Goal: Task Accomplishment & Management: Manage account settings

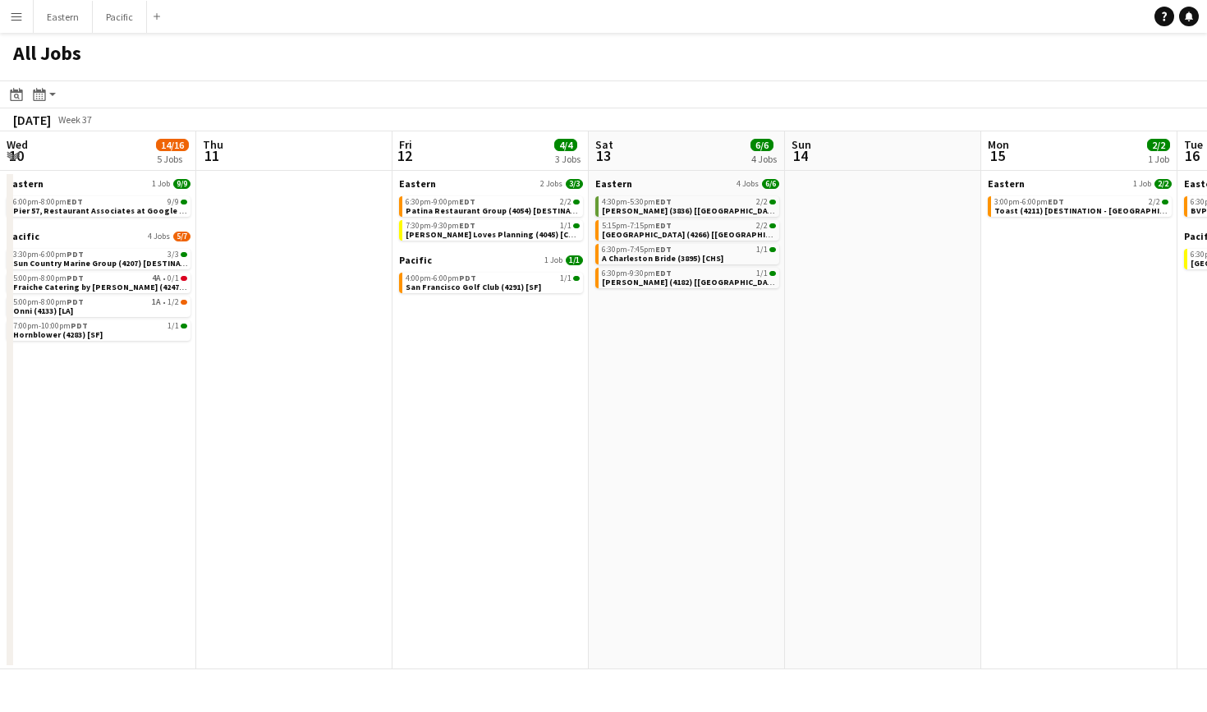
scroll to position [0, 525]
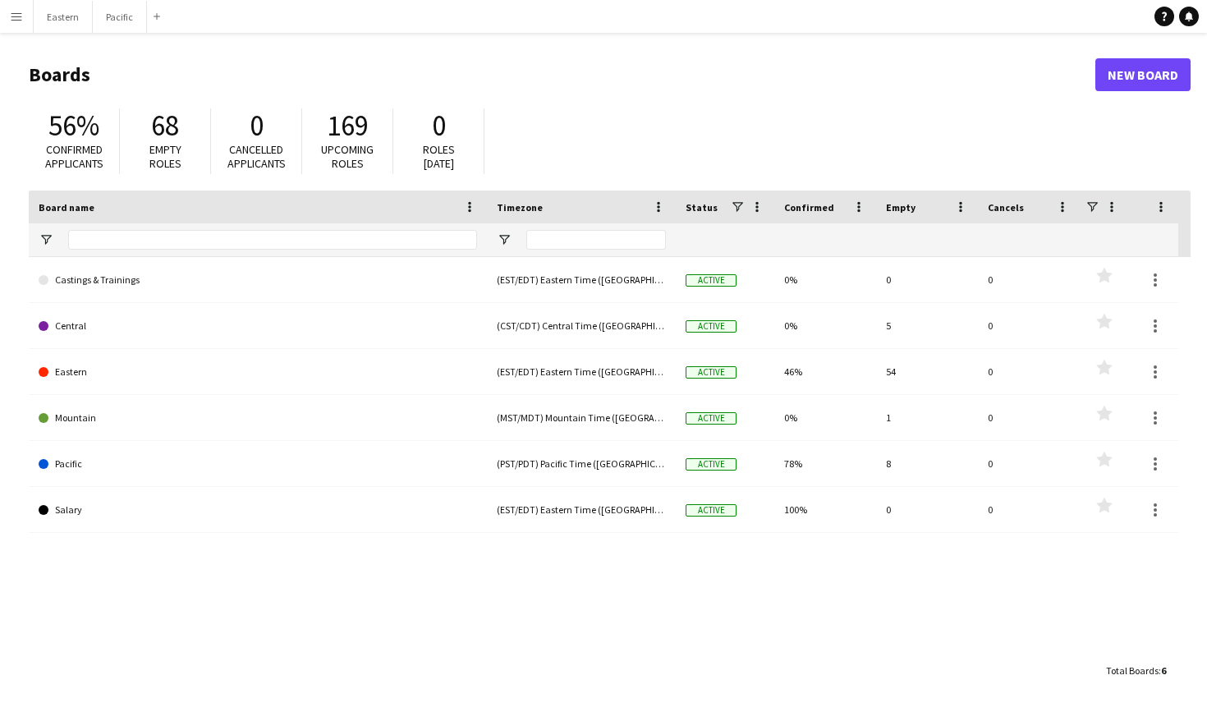
click at [25, 20] on button "Menu" at bounding box center [16, 16] width 33 height 33
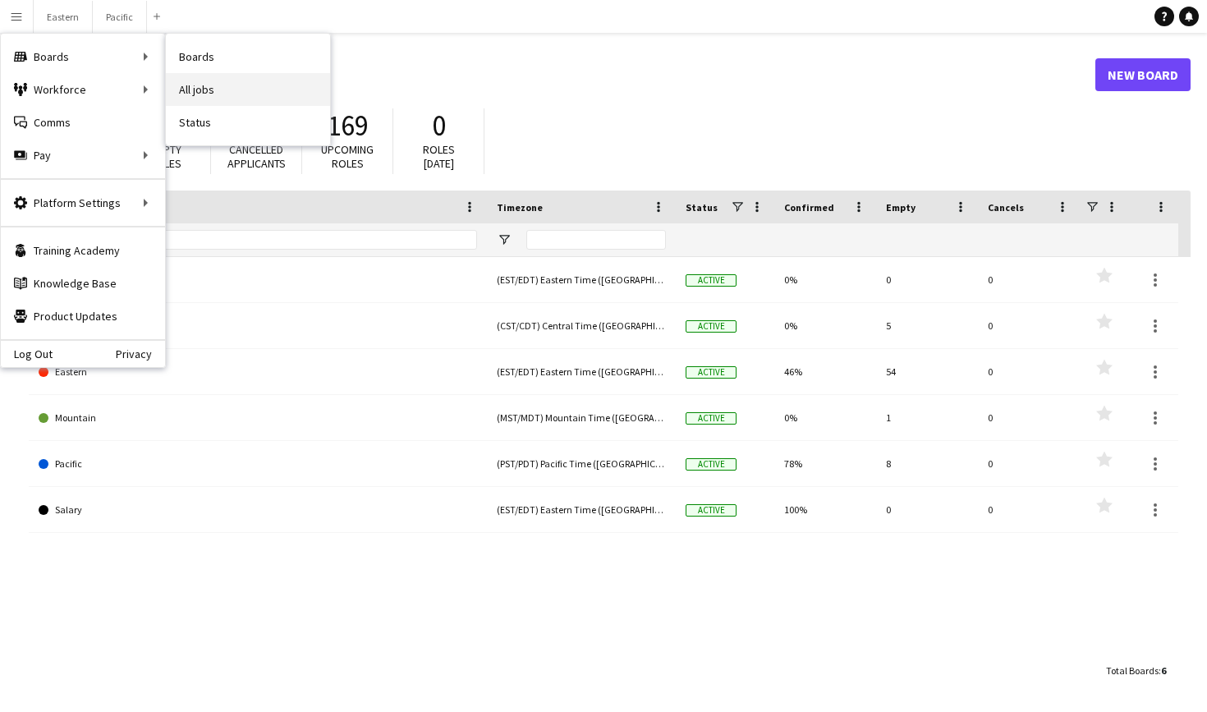
click at [219, 79] on link "All jobs" at bounding box center [248, 89] width 164 height 33
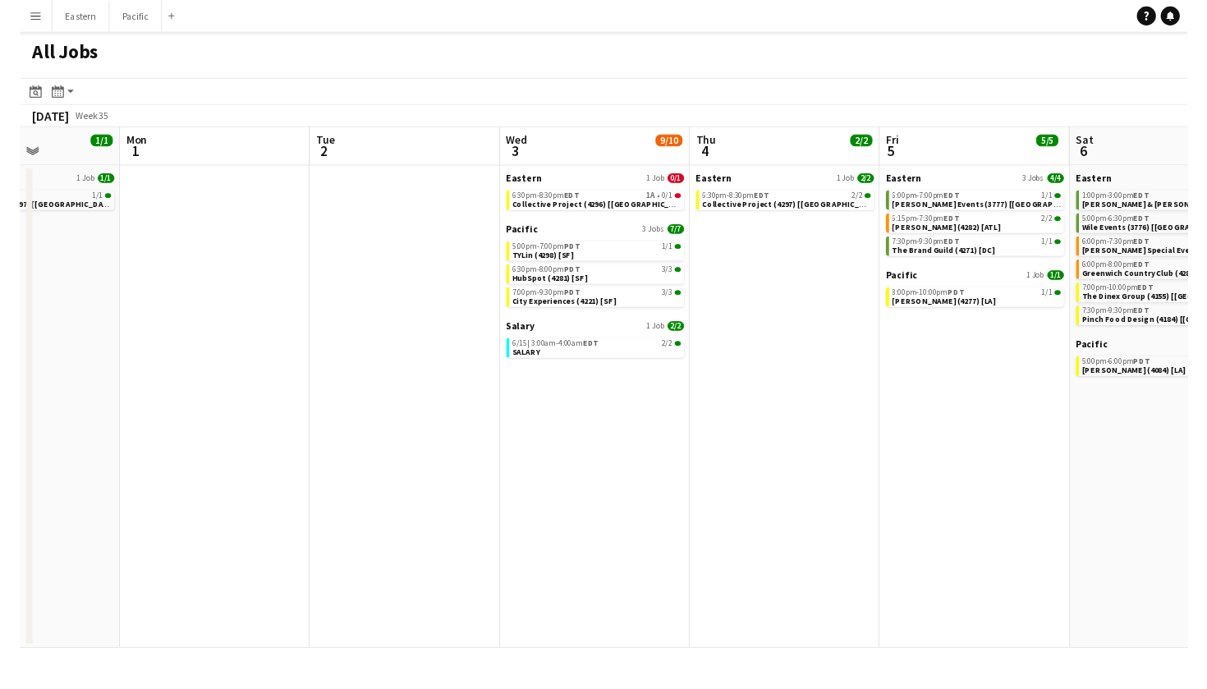
scroll to position [0, 693]
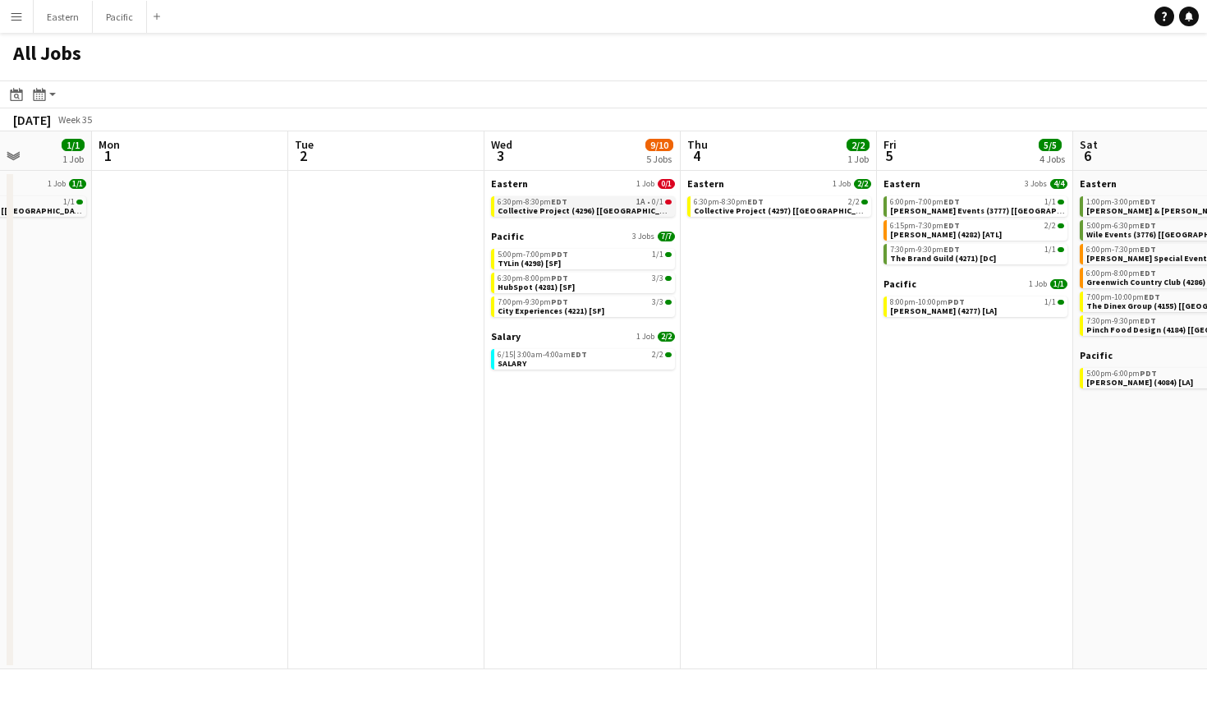
click at [639, 206] on span "1A" at bounding box center [640, 202] width 9 height 8
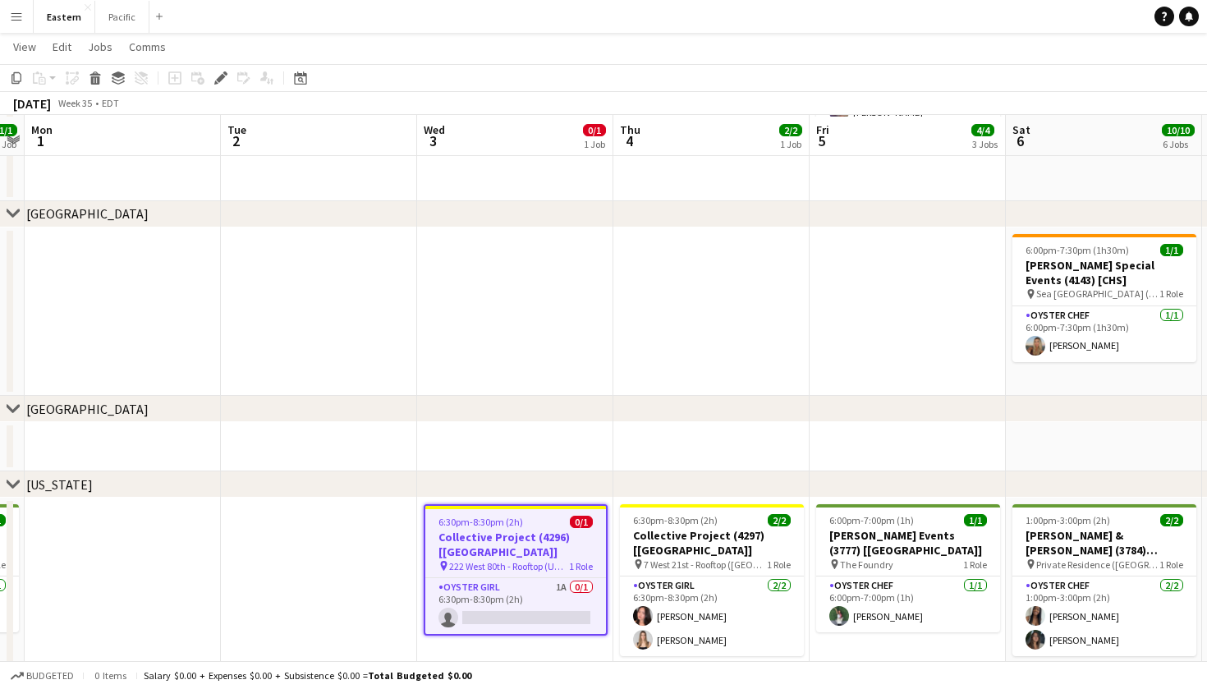
scroll to position [253, 0]
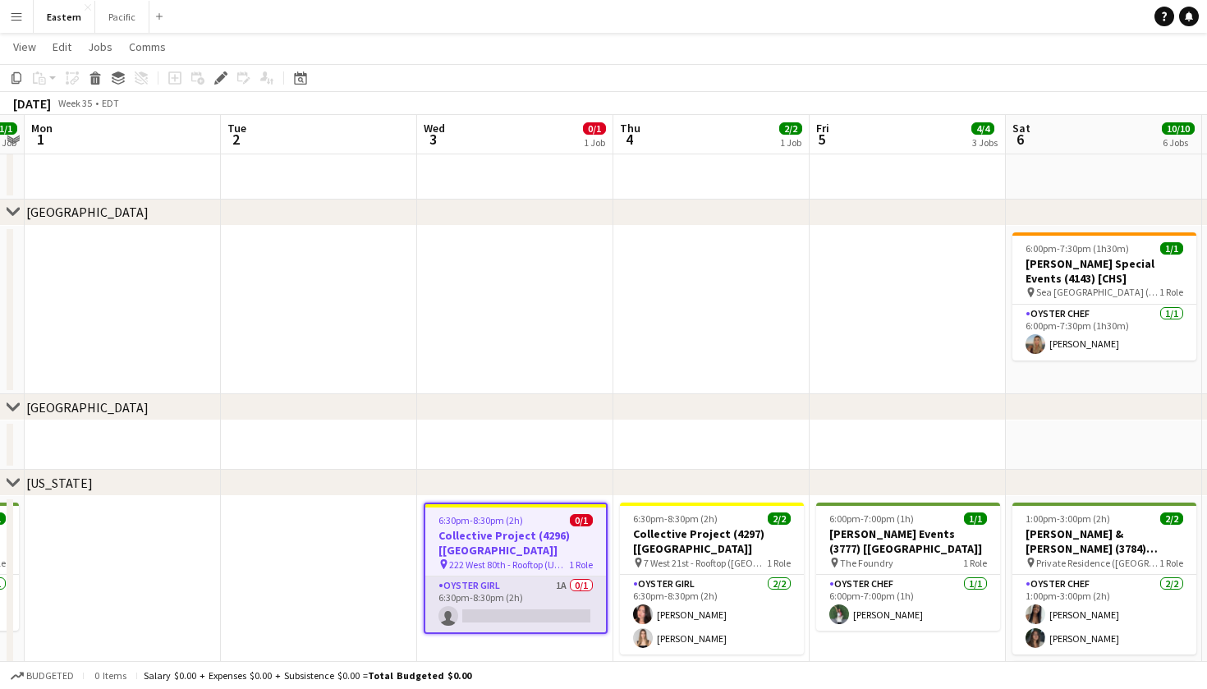
click at [540, 577] on app-card-role "Oyster Girl 1A 0/1 6:30pm-8:30pm (2h) single-neutral-actions" at bounding box center [515, 604] width 181 height 56
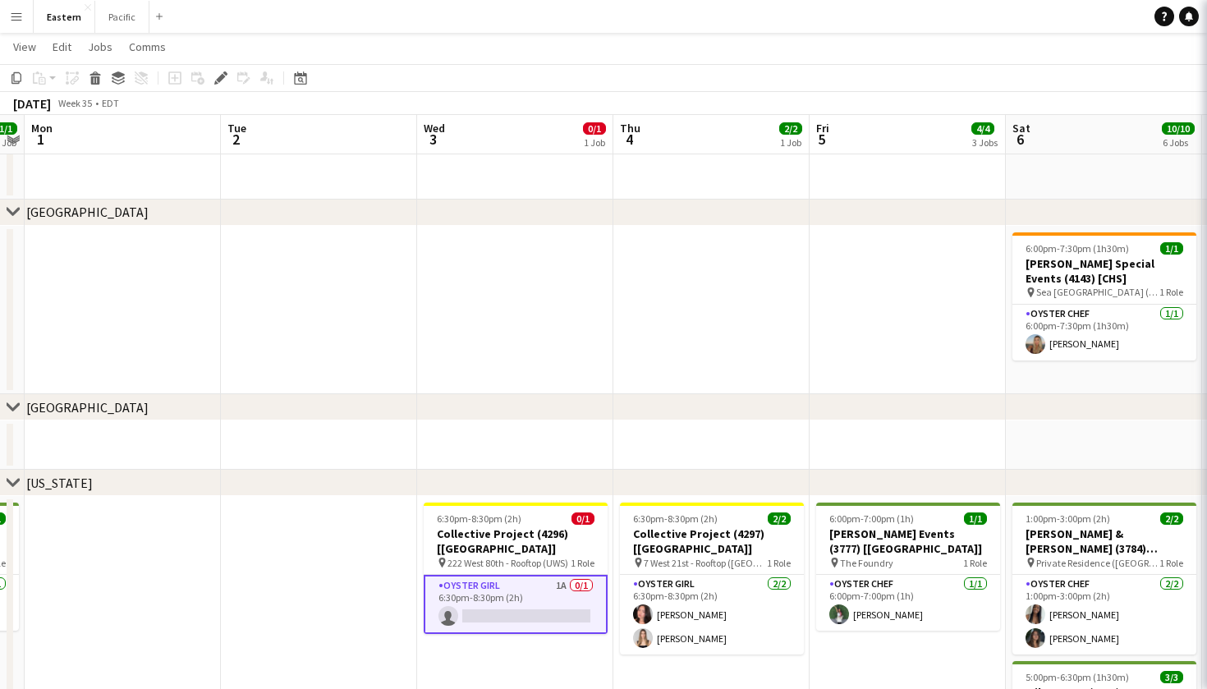
scroll to position [0, 563]
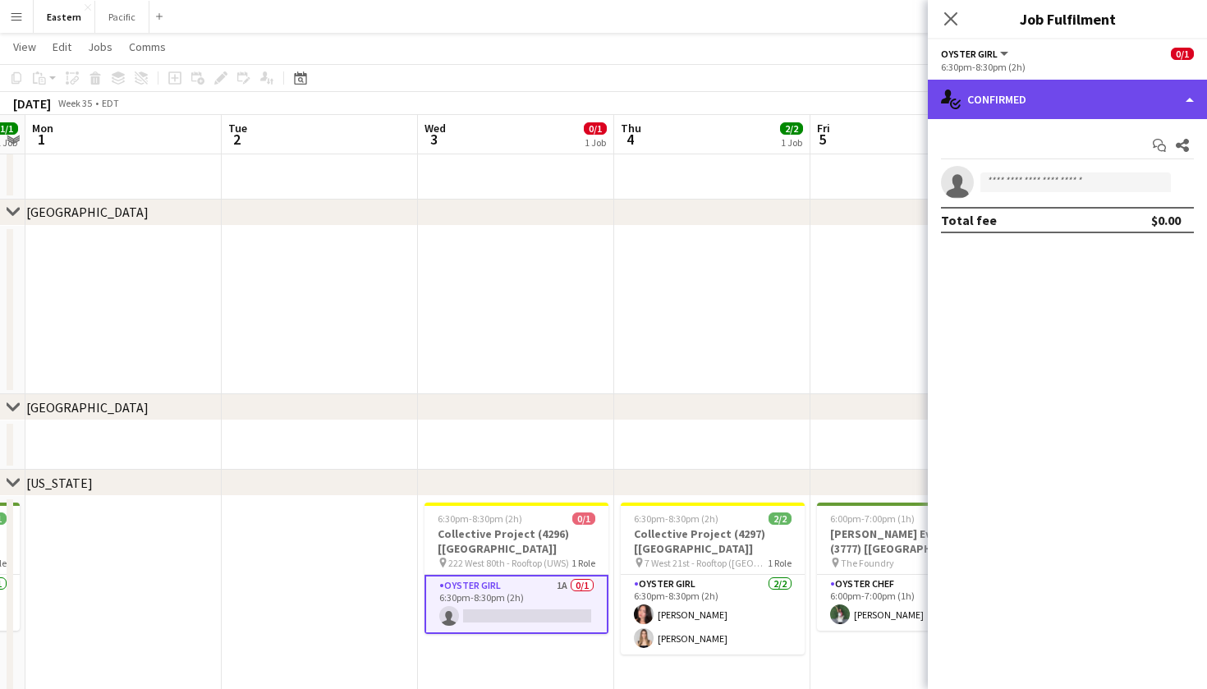
click at [1051, 114] on div "single-neutral-actions-check-2 Confirmed" at bounding box center [1067, 99] width 279 height 39
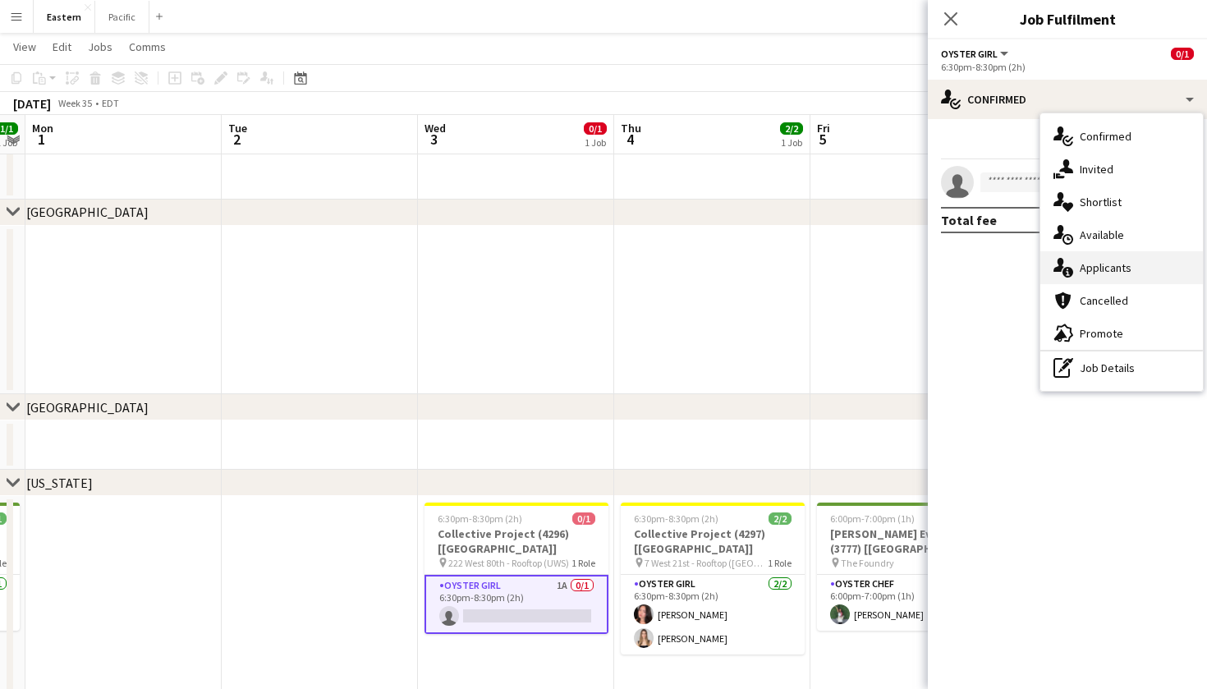
click at [1114, 268] on div "single-neutral-actions-information Applicants" at bounding box center [1121, 267] width 163 height 33
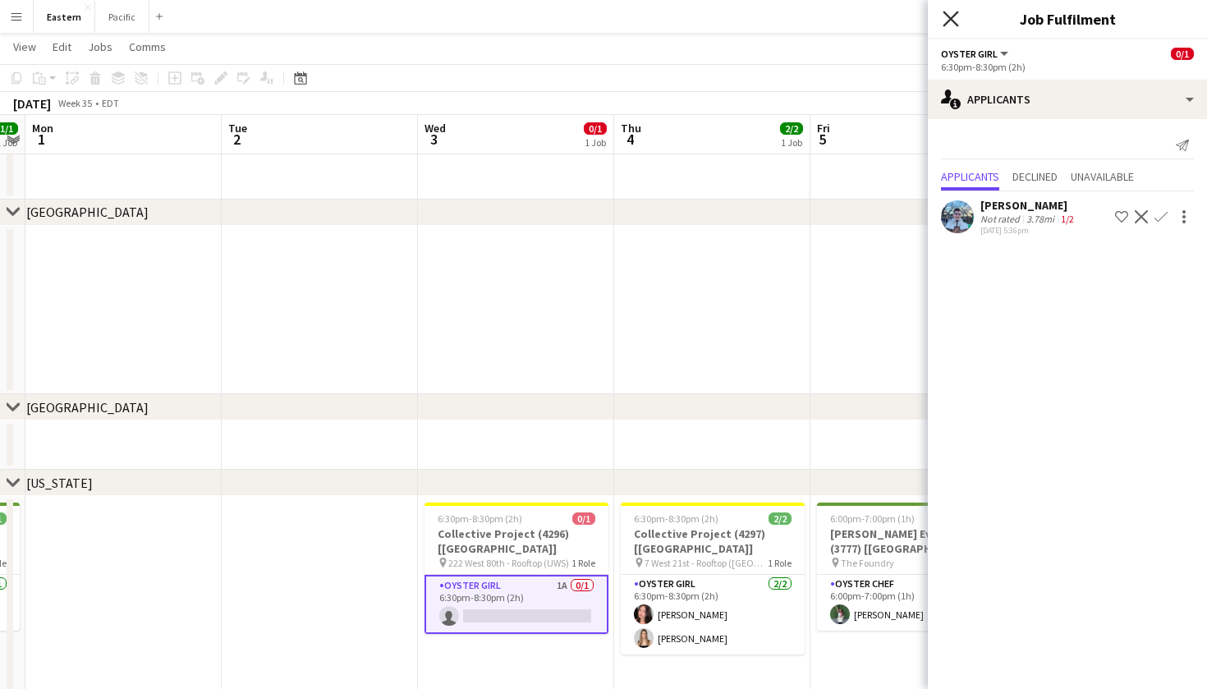
click at [952, 16] on icon "Close pop-in" at bounding box center [951, 19] width 16 height 16
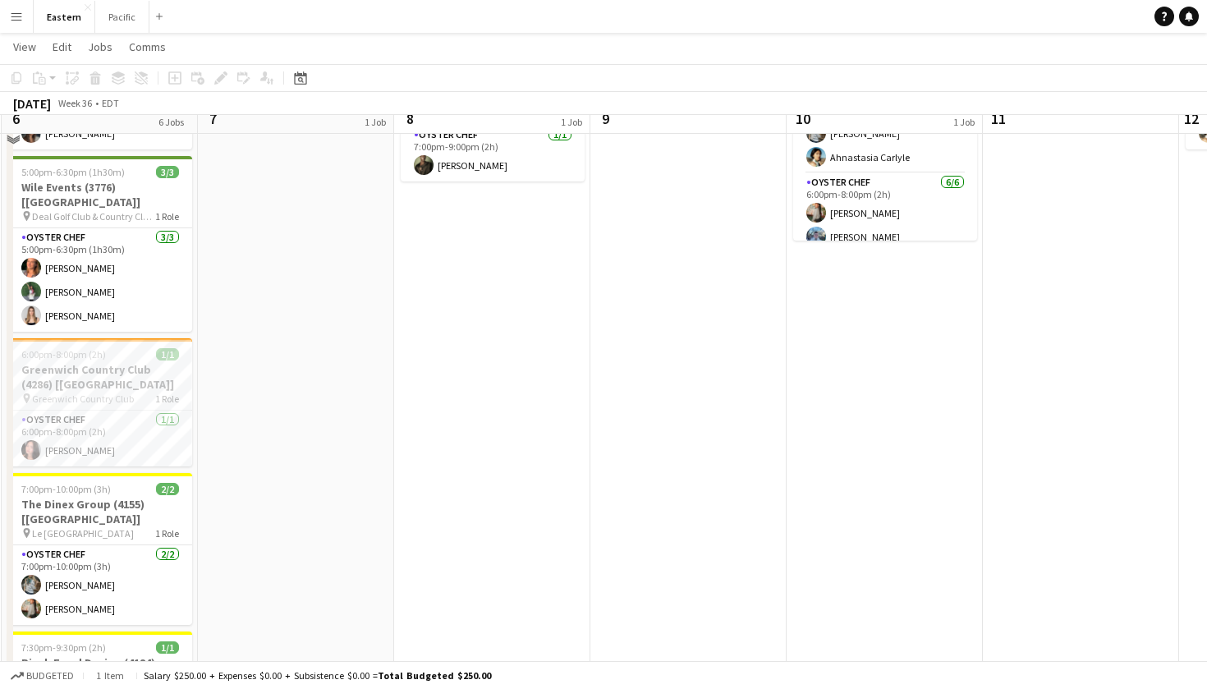
scroll to position [757, 0]
